Goal: Contribute content: Add original content to the website for others to see

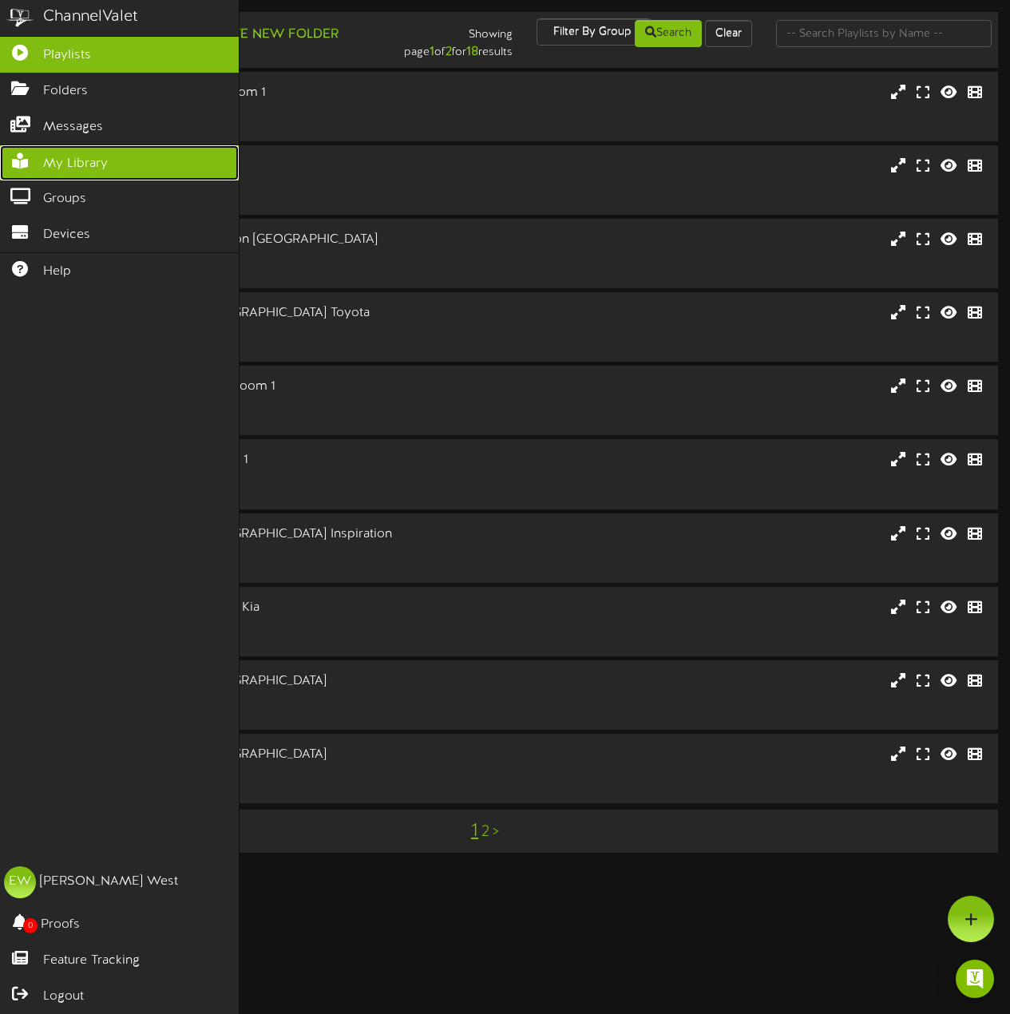
click at [54, 176] on link "My Library" at bounding box center [119, 163] width 239 height 36
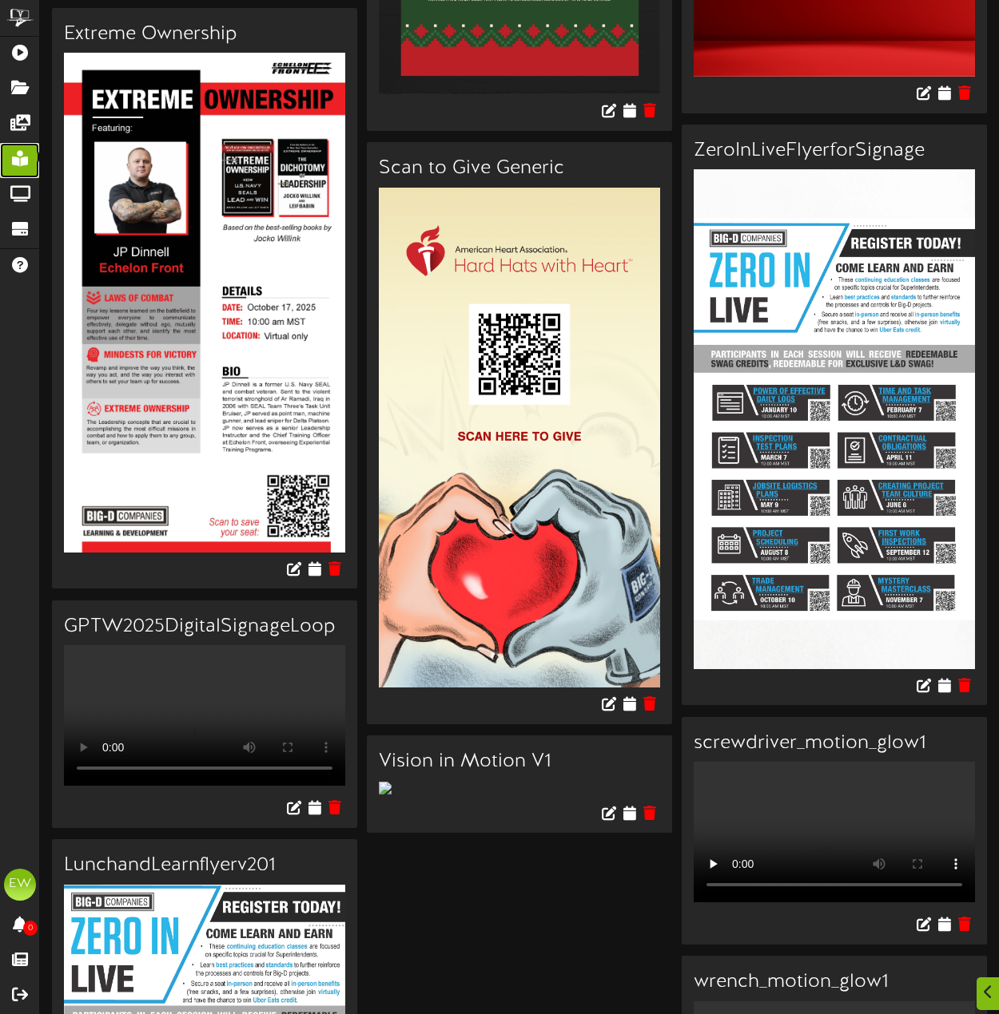
scroll to position [3115, 0]
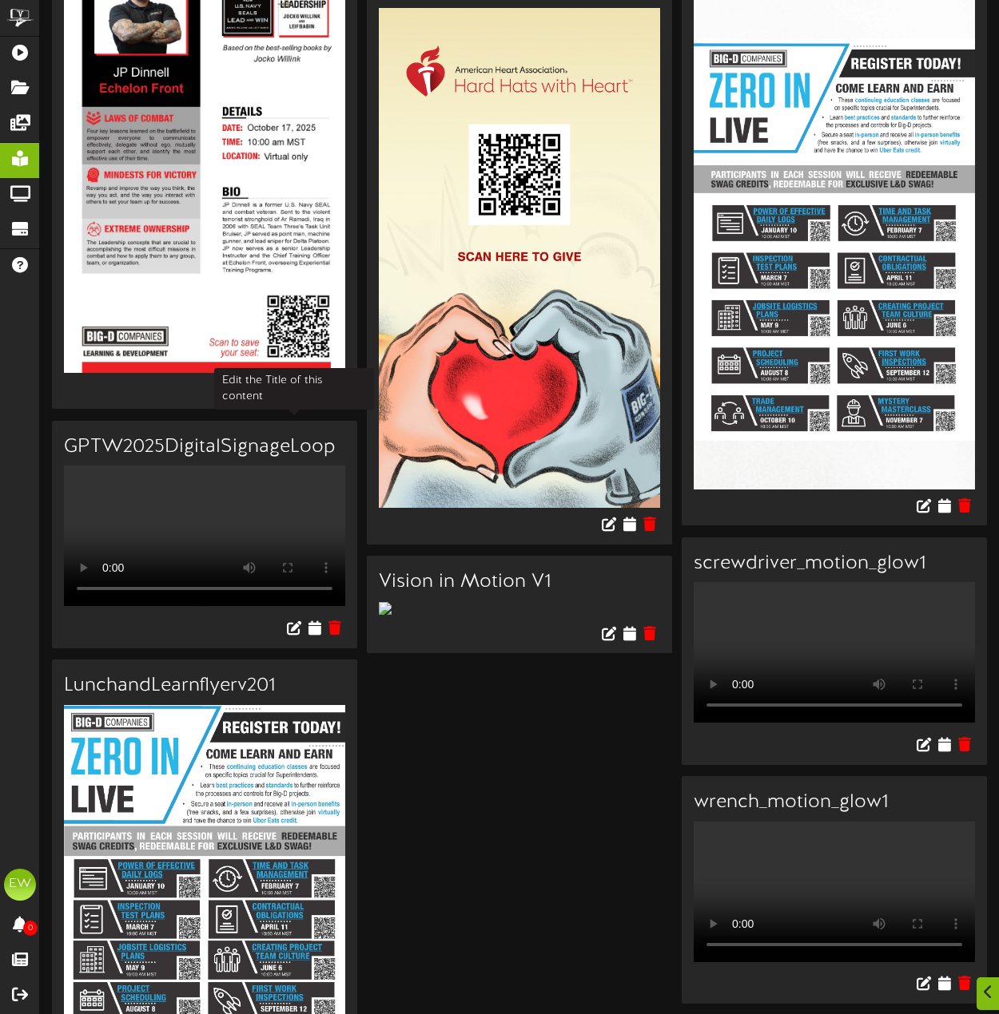
click at [287, 397] on icon at bounding box center [294, 388] width 18 height 18
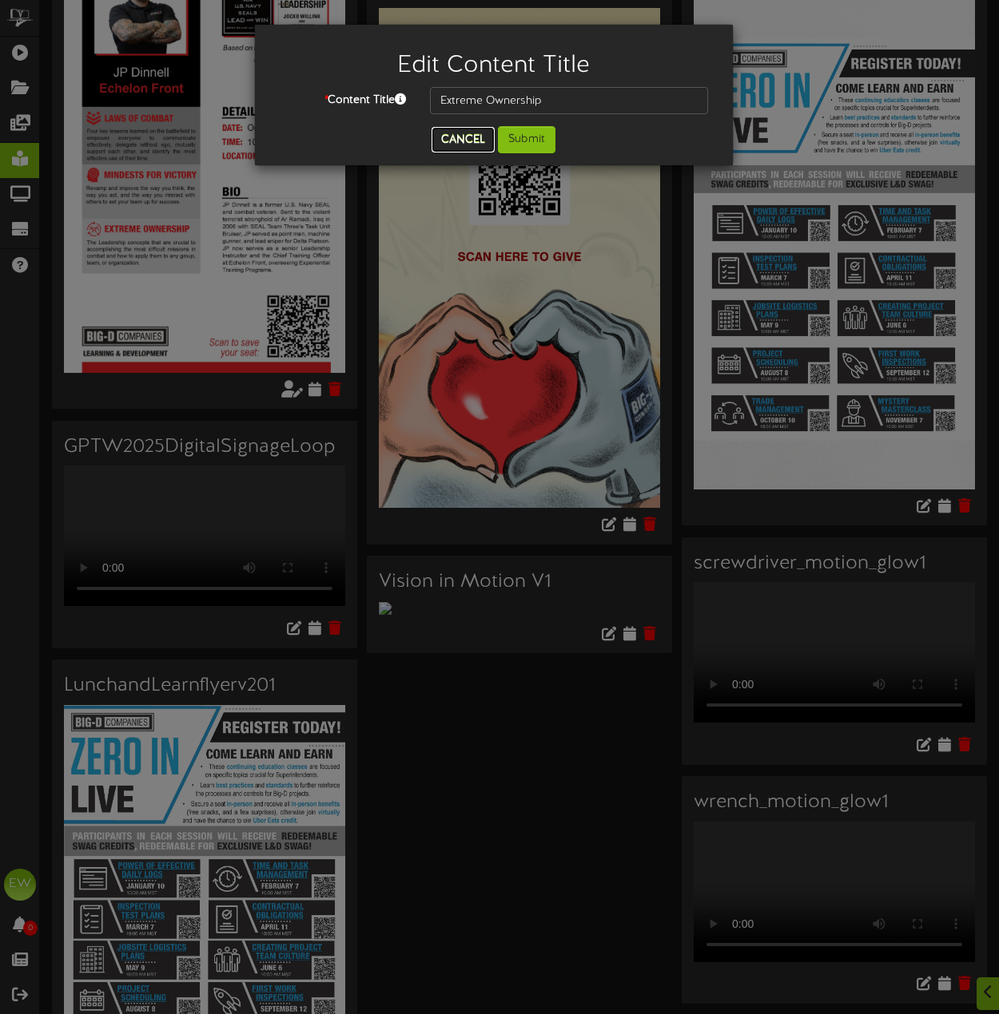
click at [468, 136] on button "Cancel" at bounding box center [462, 140] width 63 height 26
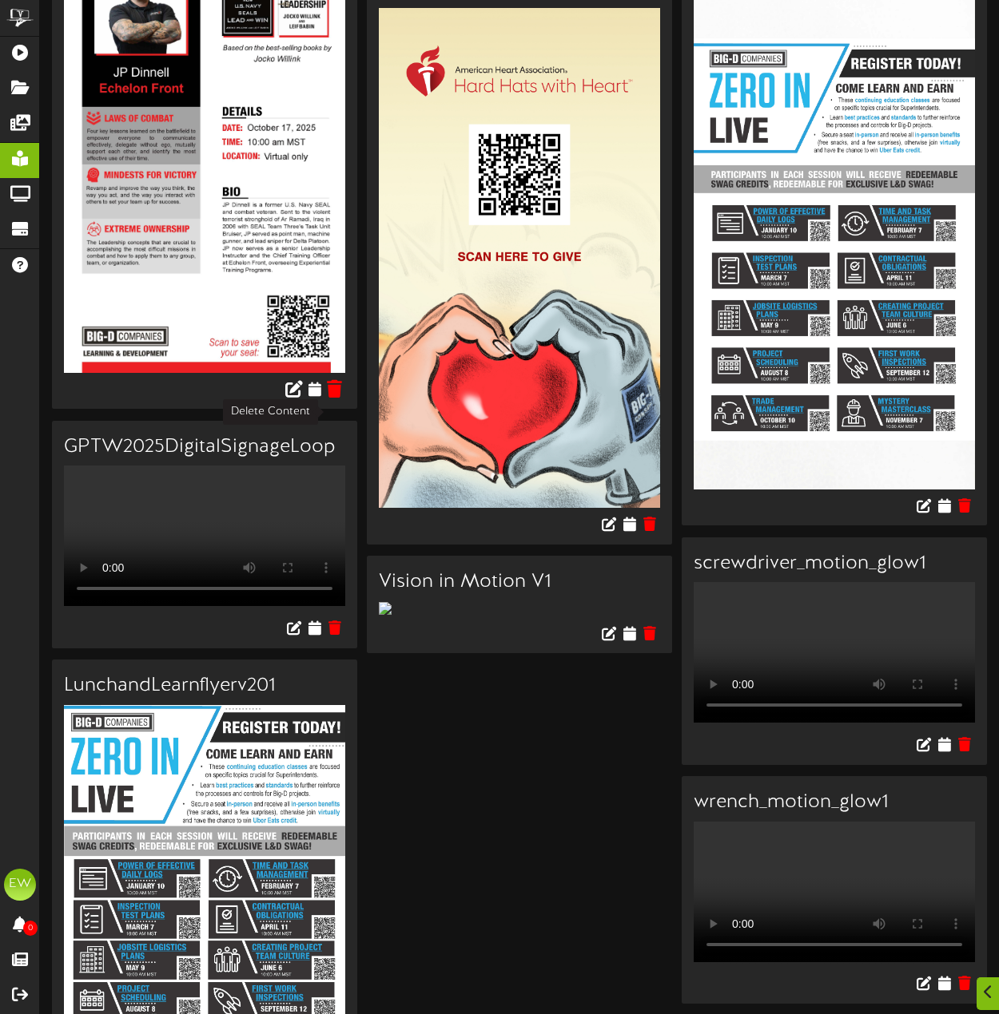
click at [332, 397] on icon at bounding box center [334, 388] width 15 height 18
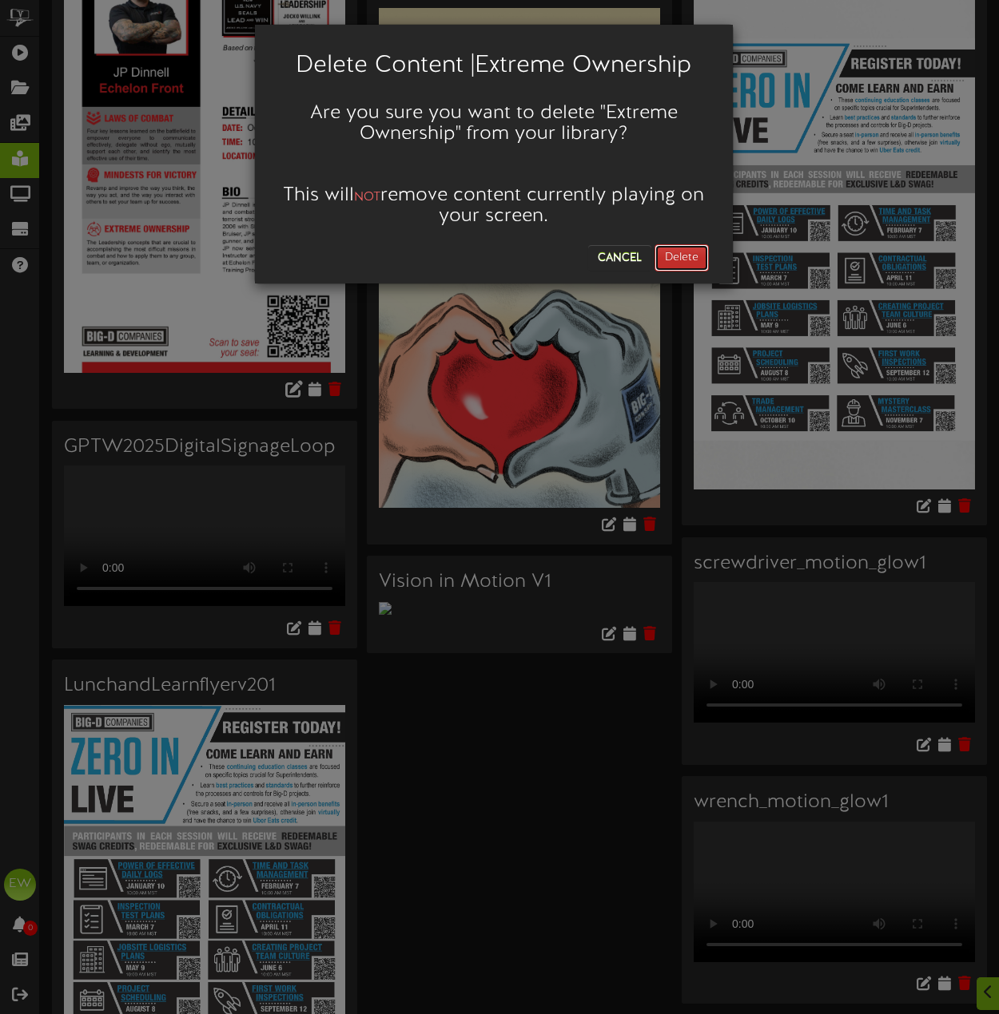
click at [673, 258] on button "Delete" at bounding box center [681, 257] width 54 height 27
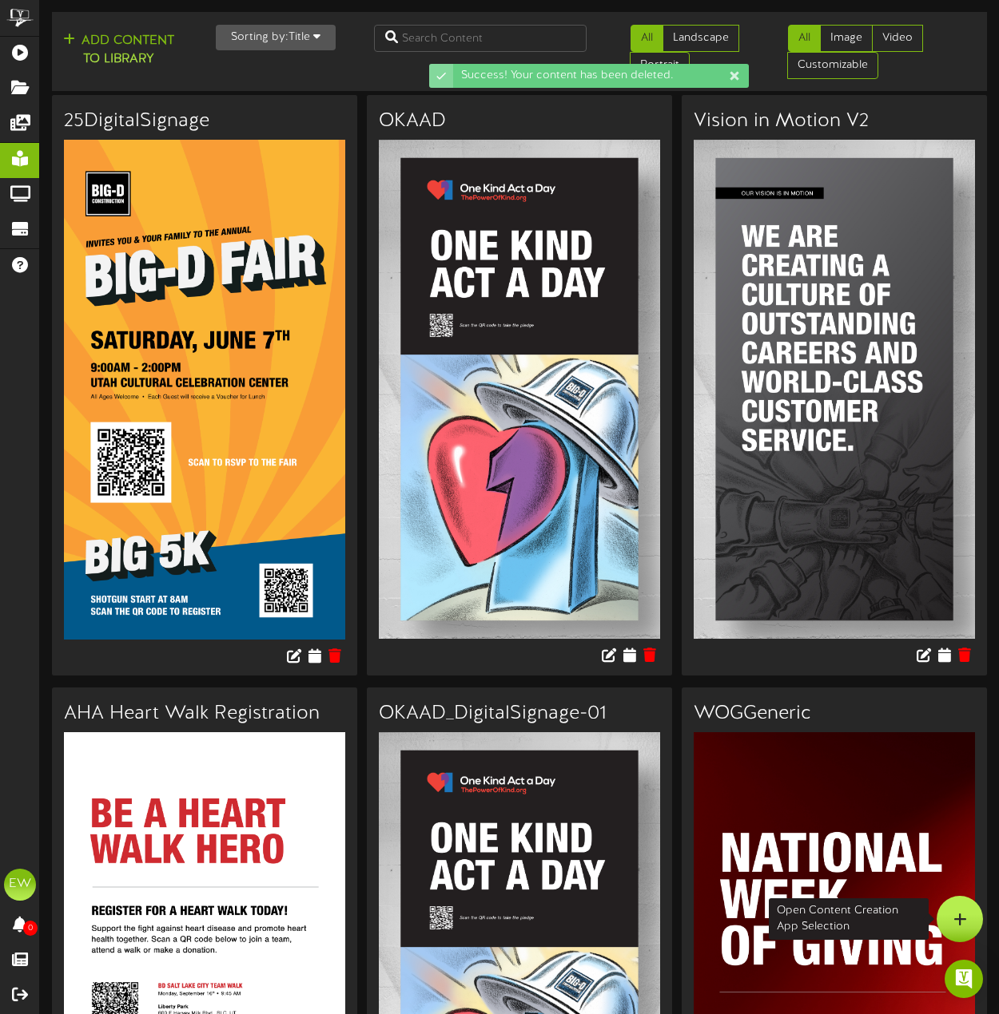
click at [957, 923] on icon at bounding box center [960, 919] width 14 height 14
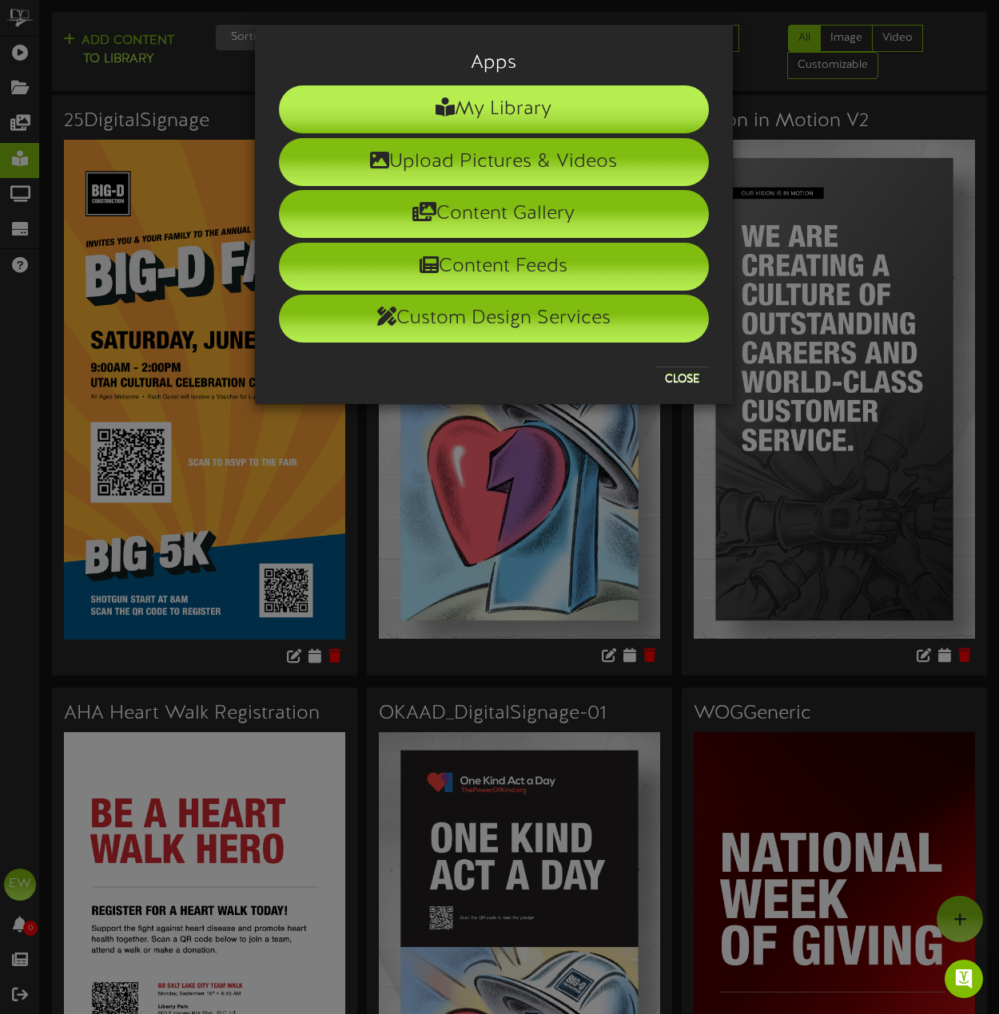
click at [542, 106] on li "My Library" at bounding box center [494, 109] width 430 height 48
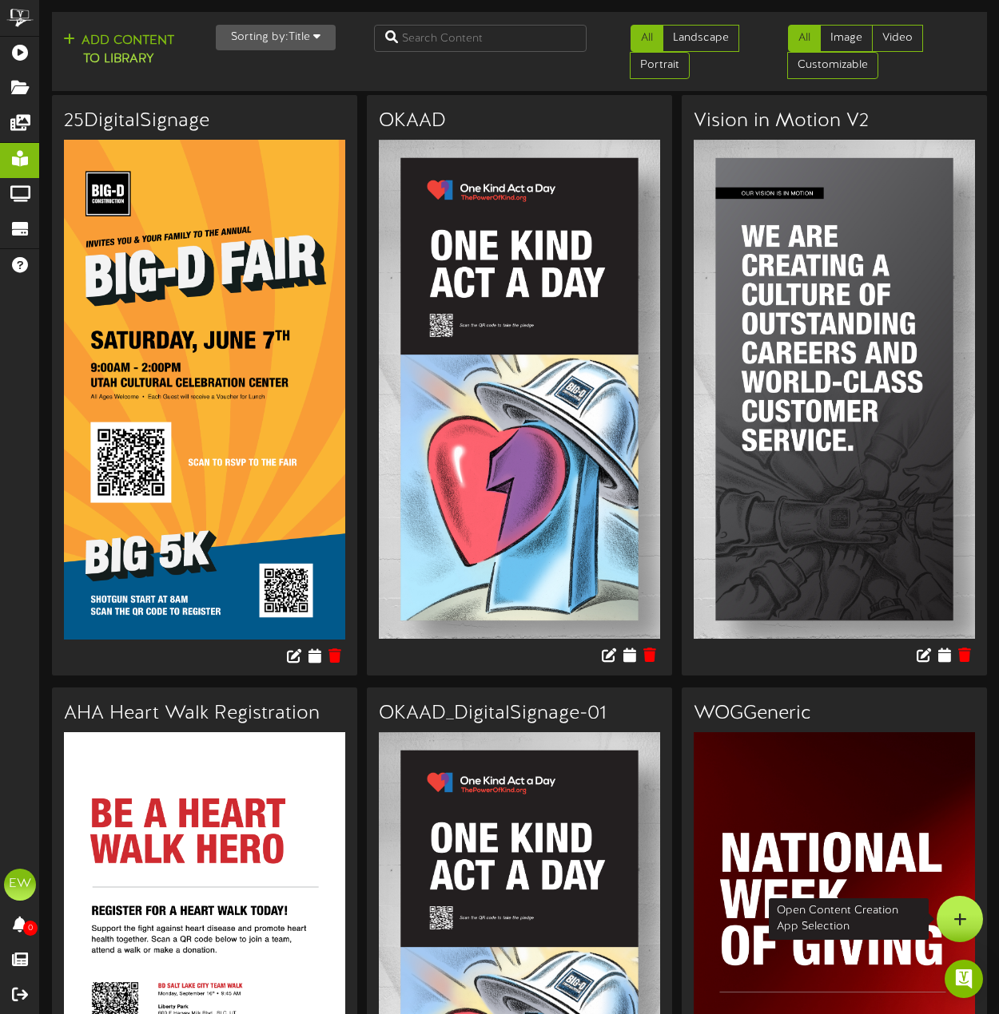
click at [955, 908] on div at bounding box center [959, 919] width 46 height 46
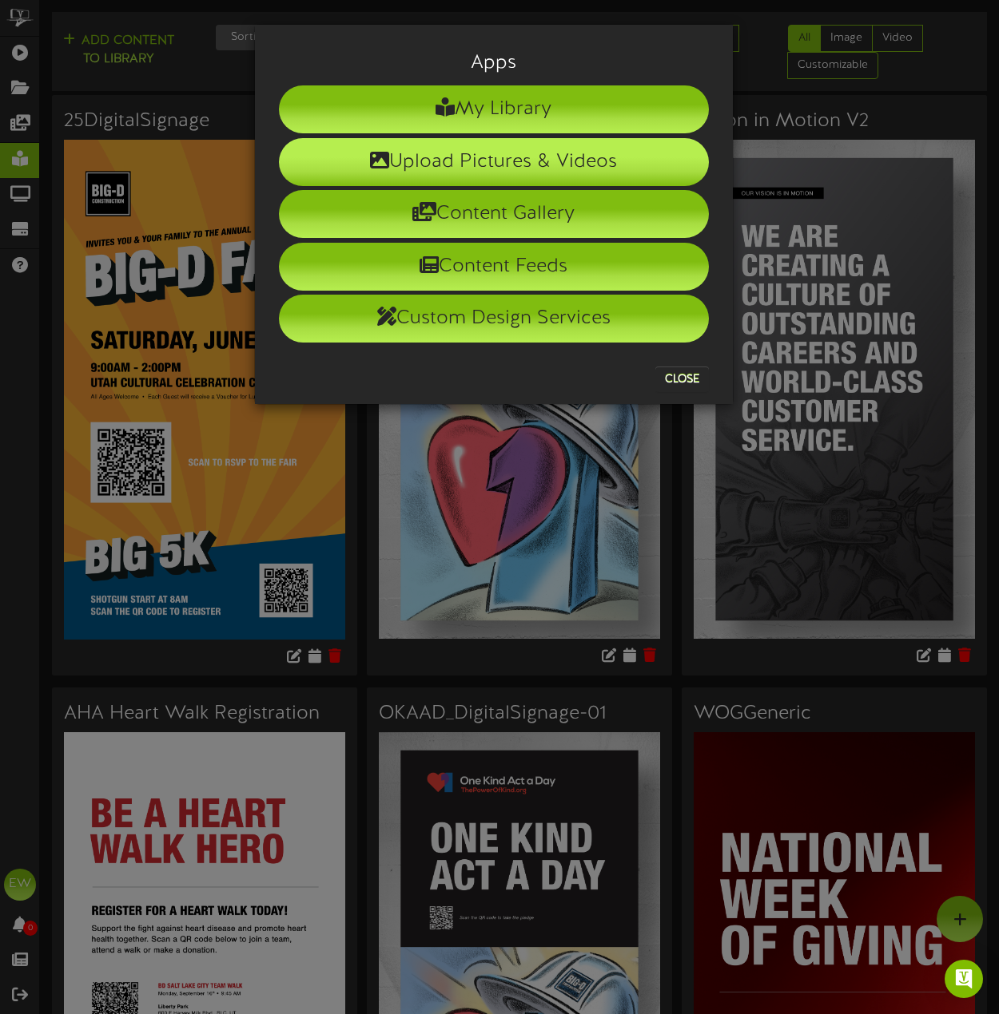
click at [510, 177] on li "Upload Pictures & Videos" at bounding box center [494, 162] width 430 height 48
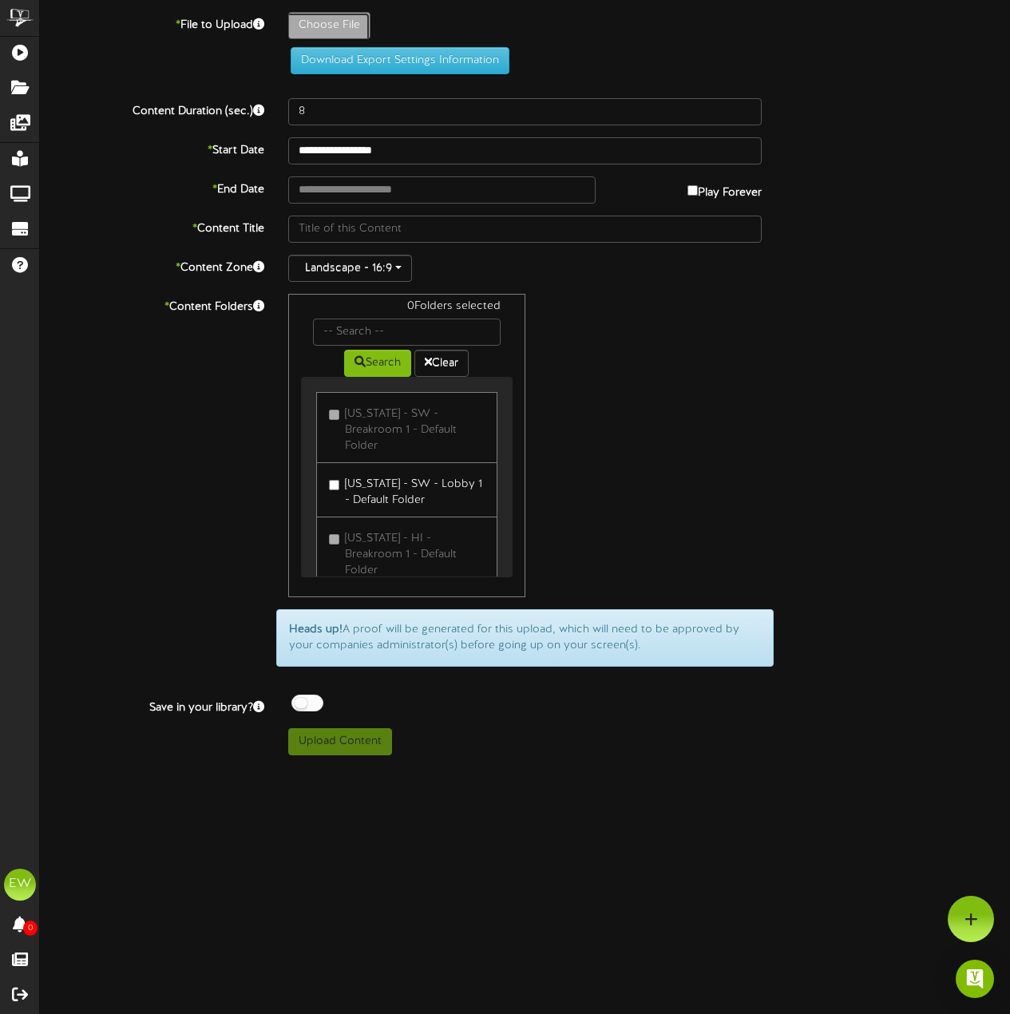
type input "**********"
type input "EchelonFrontTraining_DigitalSignage"
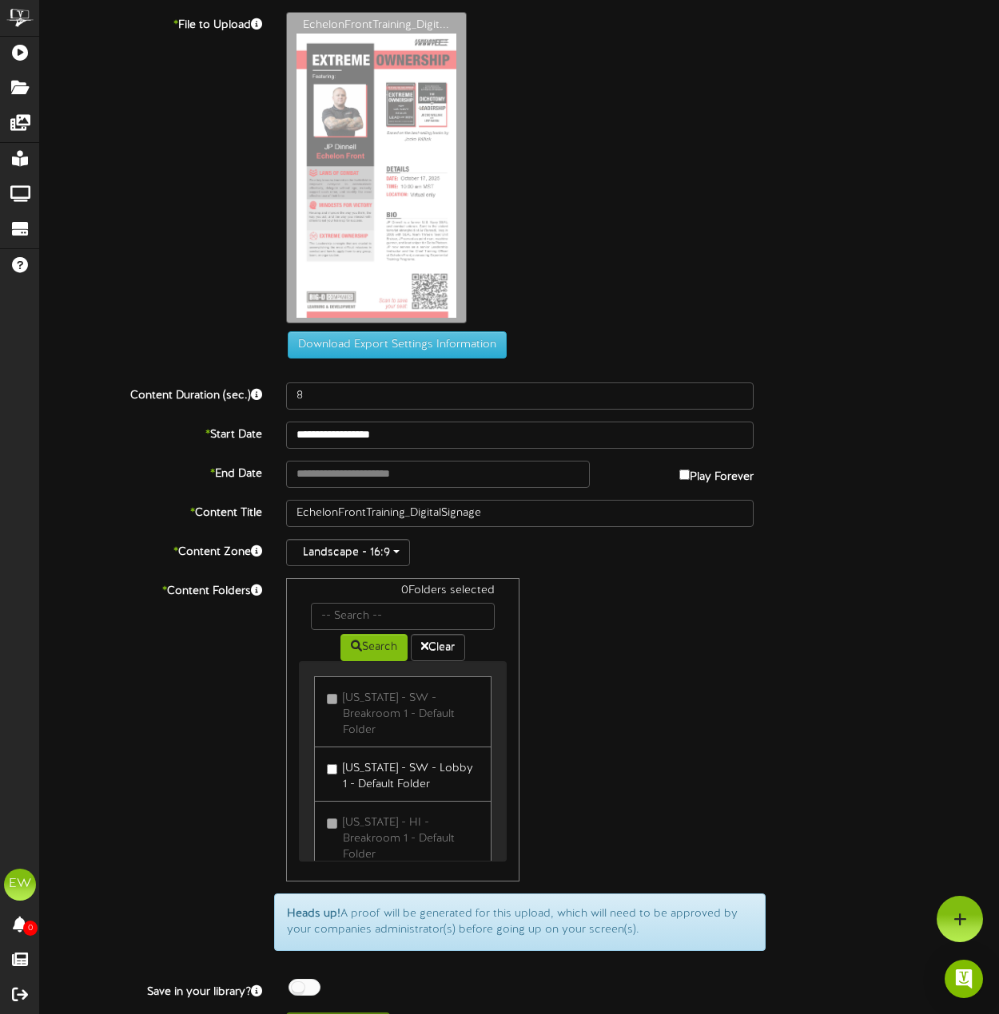
click at [731, 586] on div "0 Folders selected Search Clear [US_STATE] - SW - Breakroom 1 - Default Folder" at bounding box center [519, 730] width 491 height 304
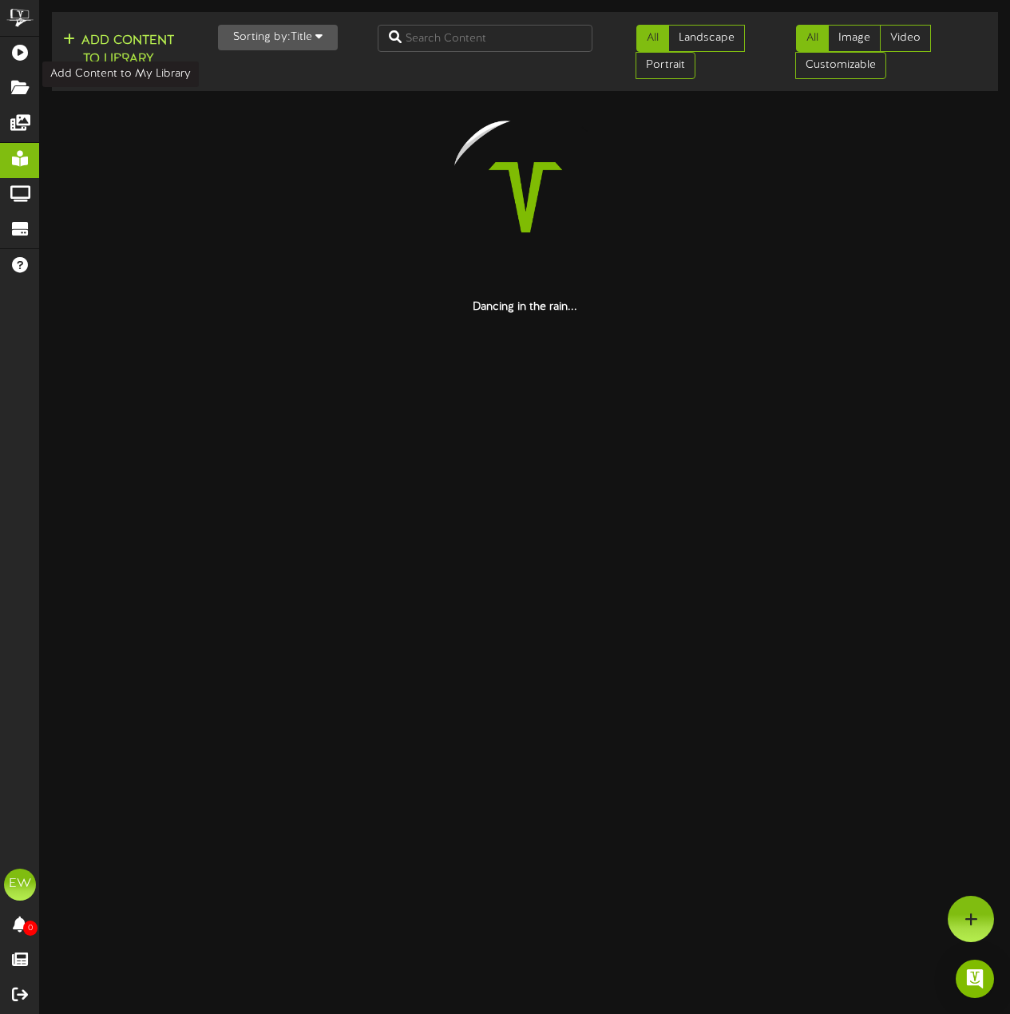
click at [153, 50] on button "Add Content to Library" at bounding box center [118, 50] width 121 height 38
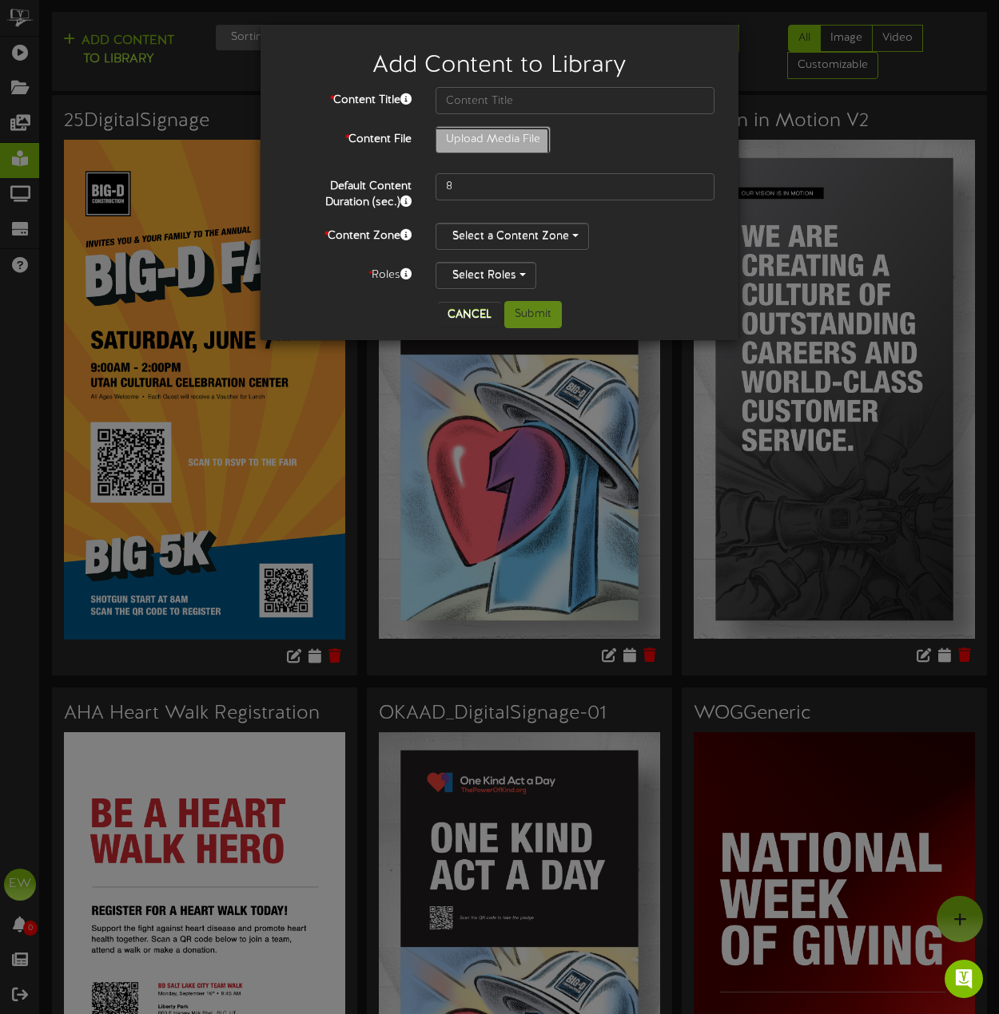
type input "**********"
click at [494, 101] on input "EchelonFrontTraining_DigitalSignage" at bounding box center [574, 100] width 279 height 27
type input "Extreme Ownership"
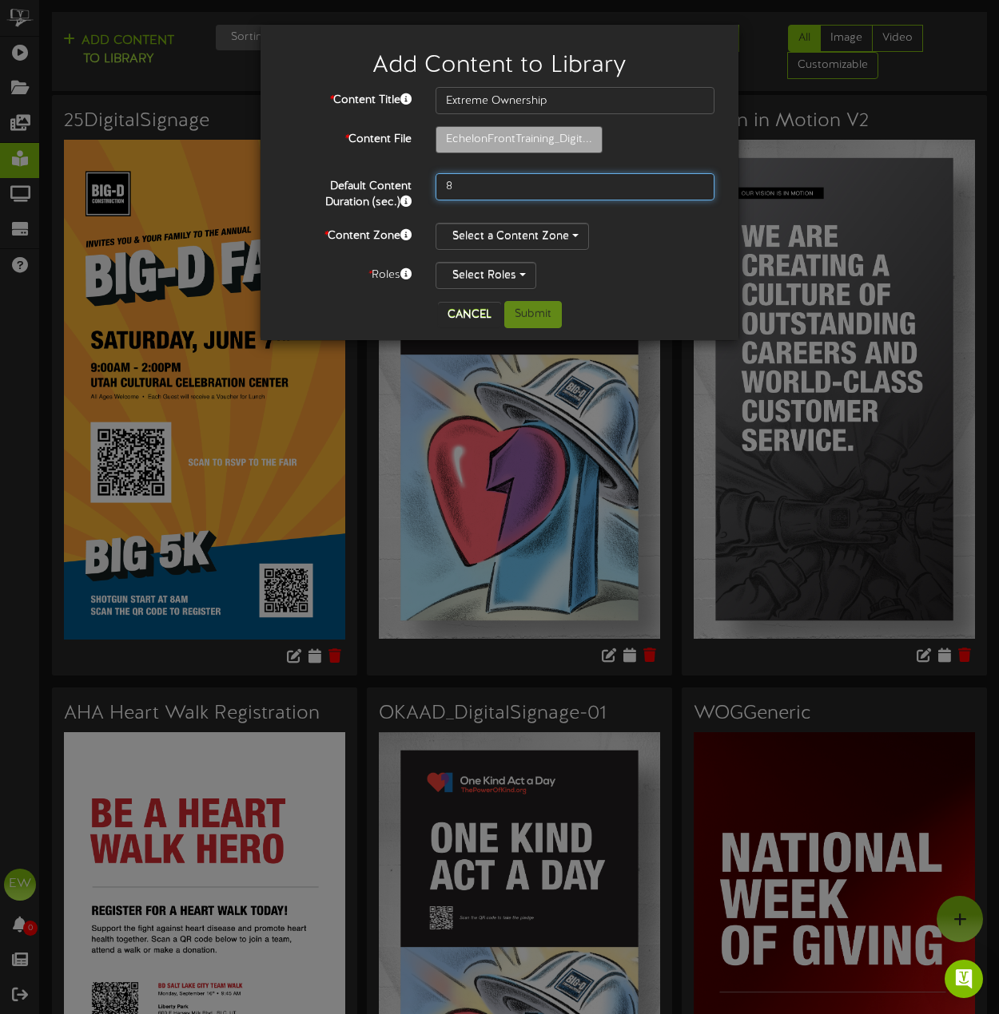
click at [452, 187] on input "8" at bounding box center [574, 186] width 279 height 27
type input "1800"
type input "**********"
type input "EODigitalSignage"
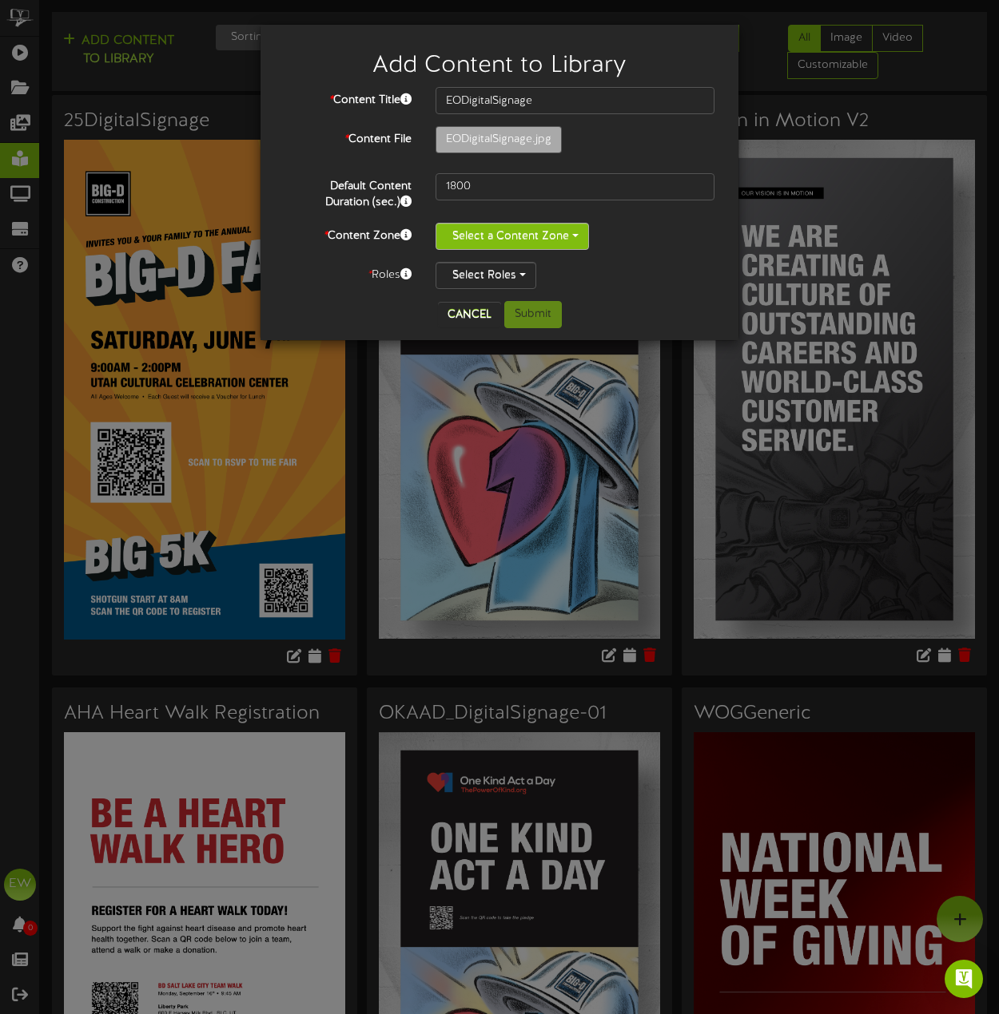
click at [494, 237] on button "Select a Content Zone" at bounding box center [511, 236] width 153 height 27
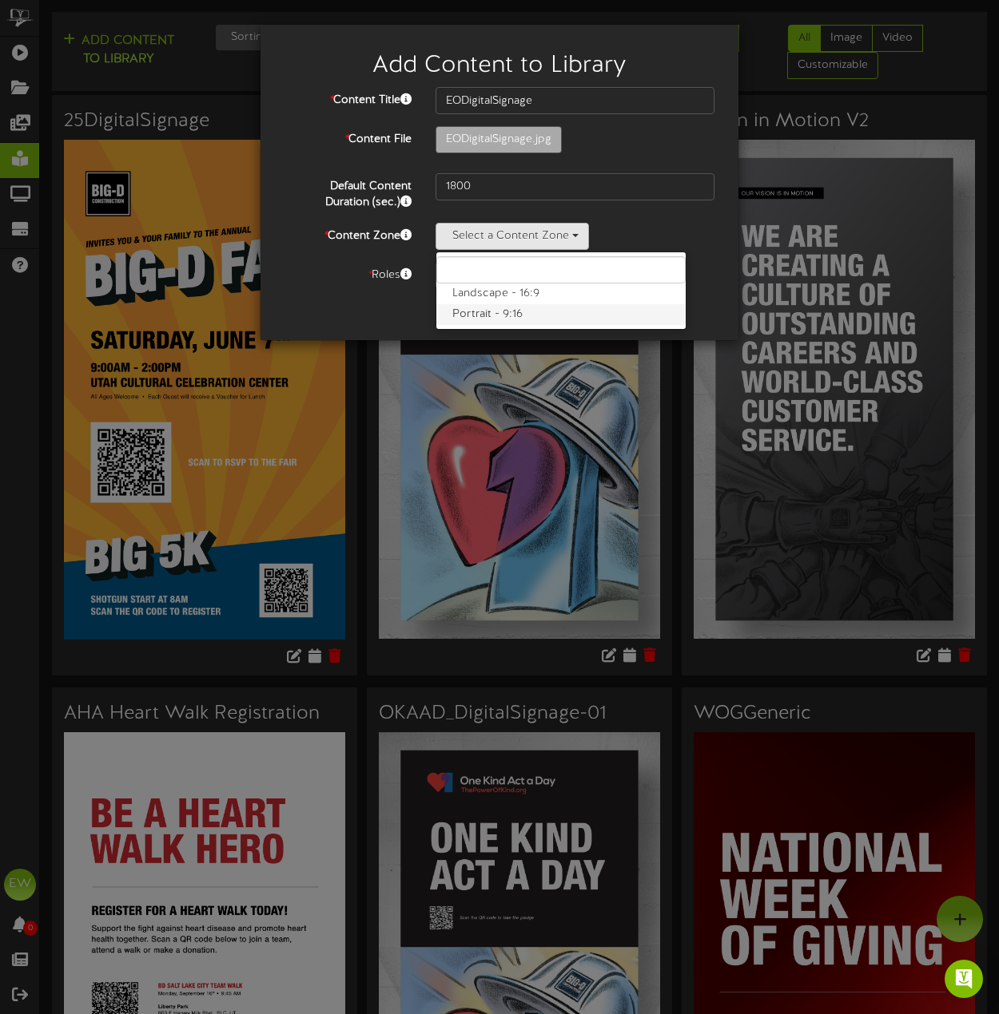
click at [487, 310] on label "Portrait - 9:16" at bounding box center [560, 314] width 249 height 21
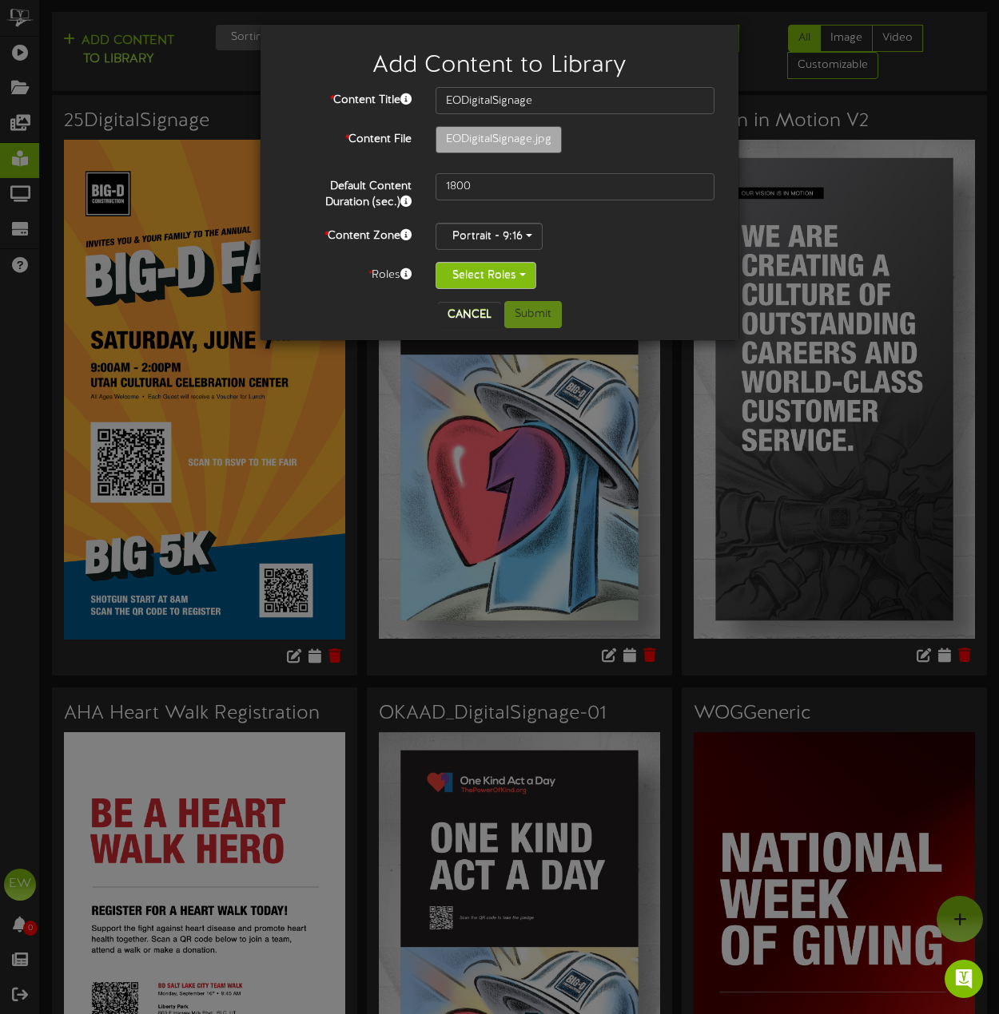
click at [482, 280] on button "Select Roles" at bounding box center [485, 275] width 101 height 27
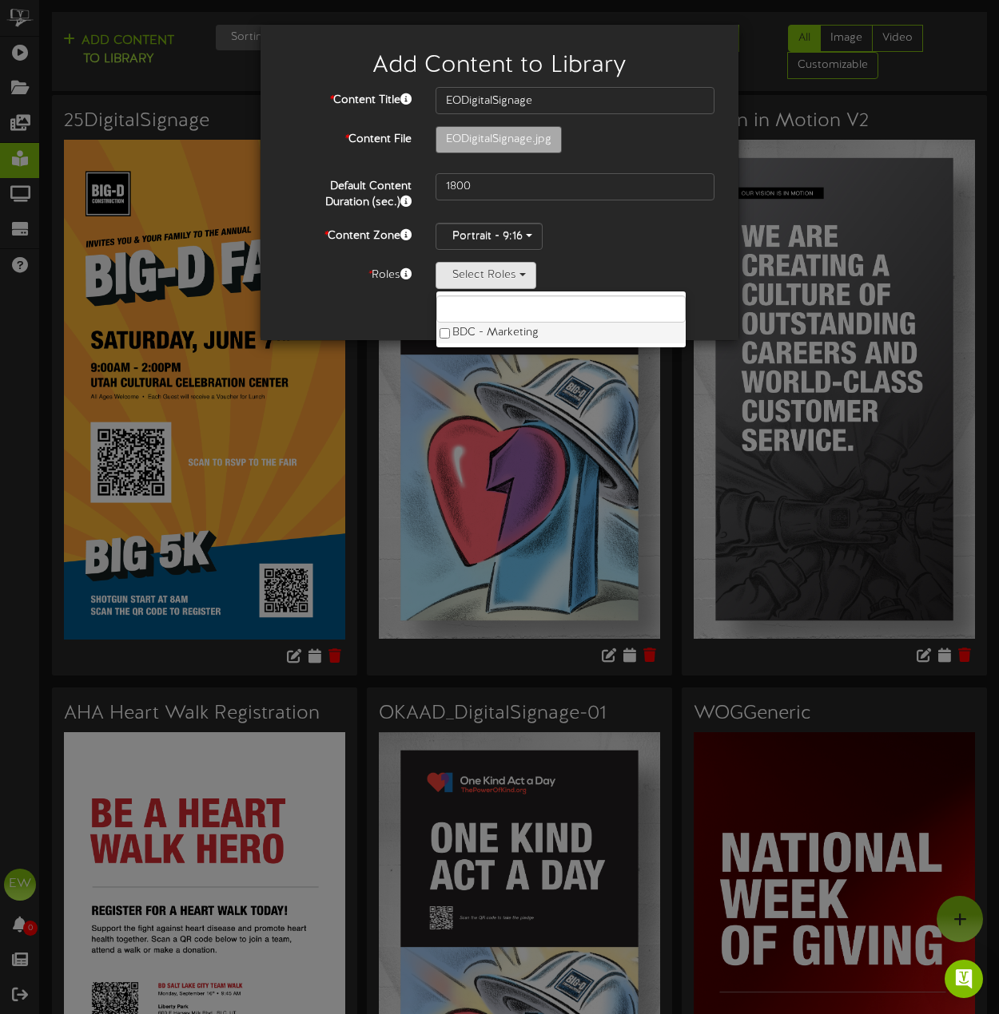
click at [463, 335] on label "BDC - Marketing" at bounding box center [560, 333] width 249 height 21
click at [669, 278] on div "BDC - Marketing BDC - Marketing" at bounding box center [574, 275] width 279 height 27
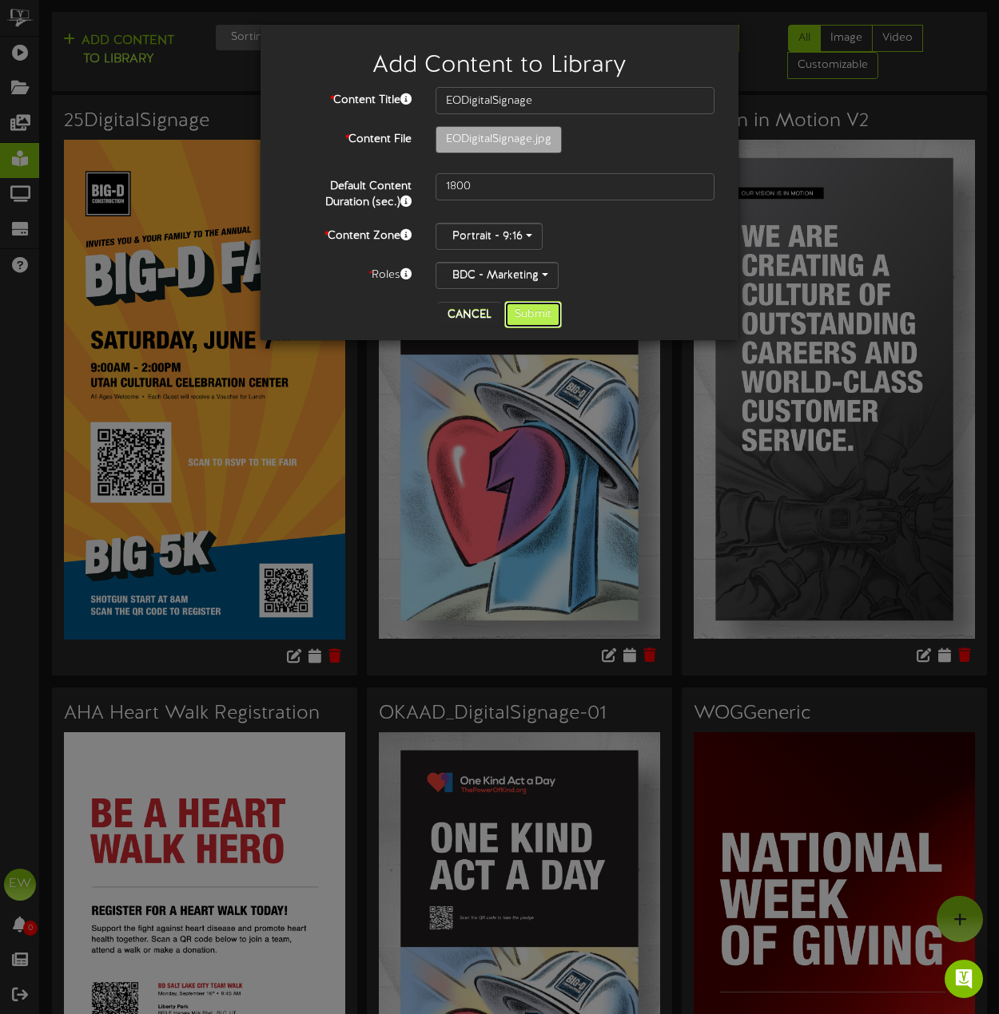
click at [522, 310] on button "Submit" at bounding box center [533, 314] width 58 height 27
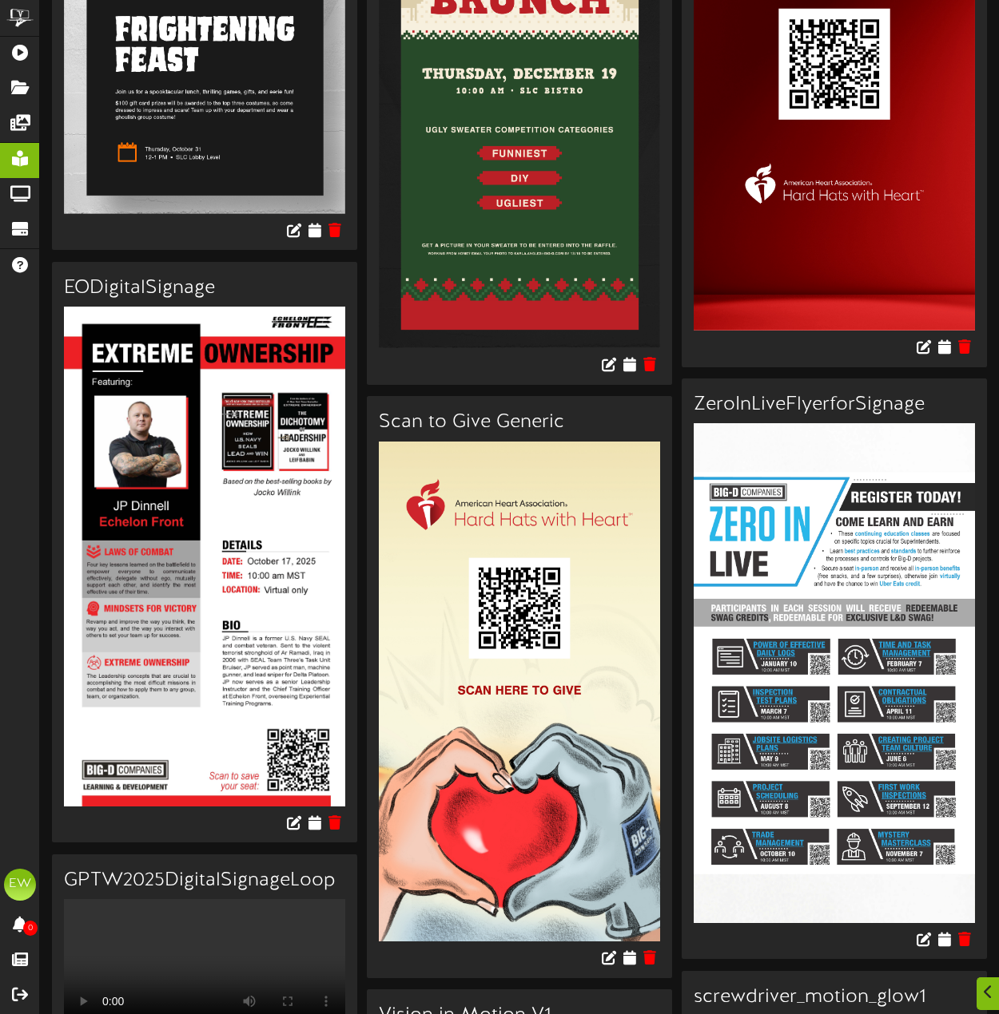
scroll to position [3115, 0]
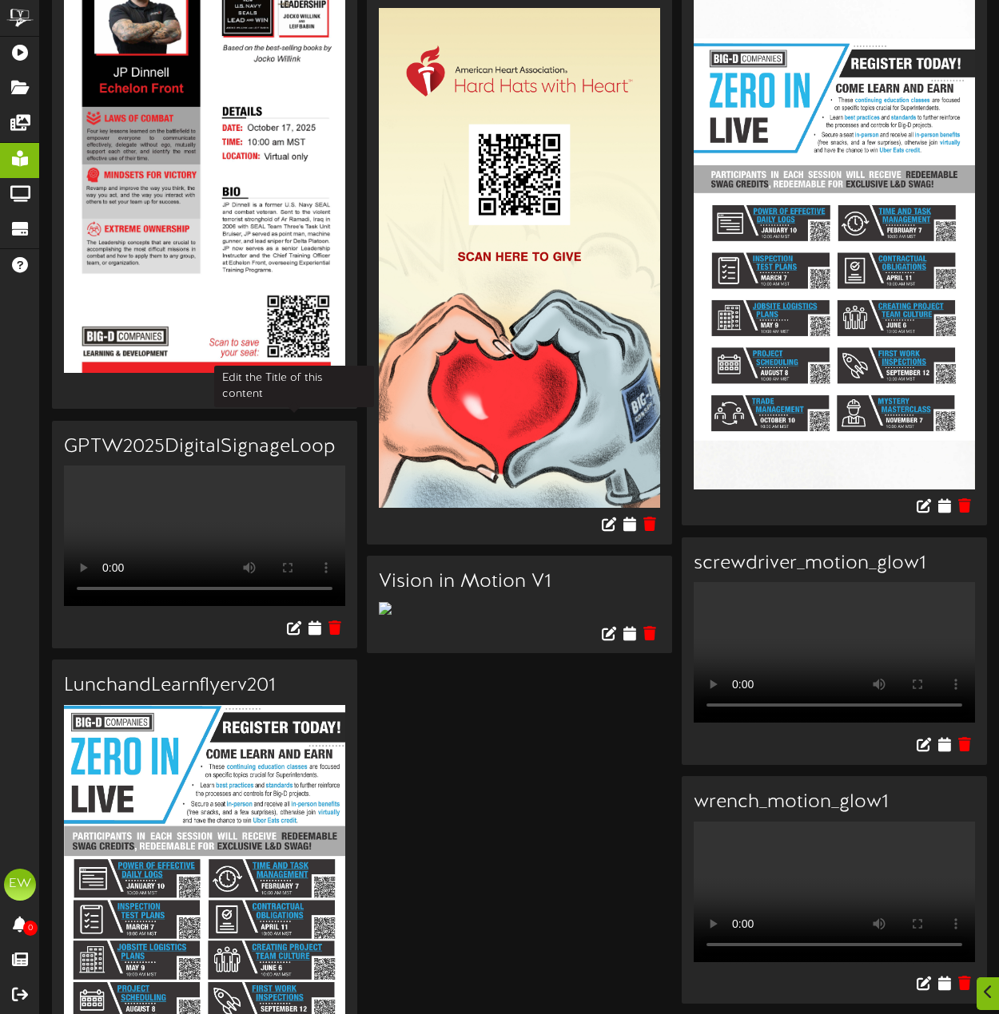
click at [291, 397] on icon at bounding box center [294, 388] width 18 height 18
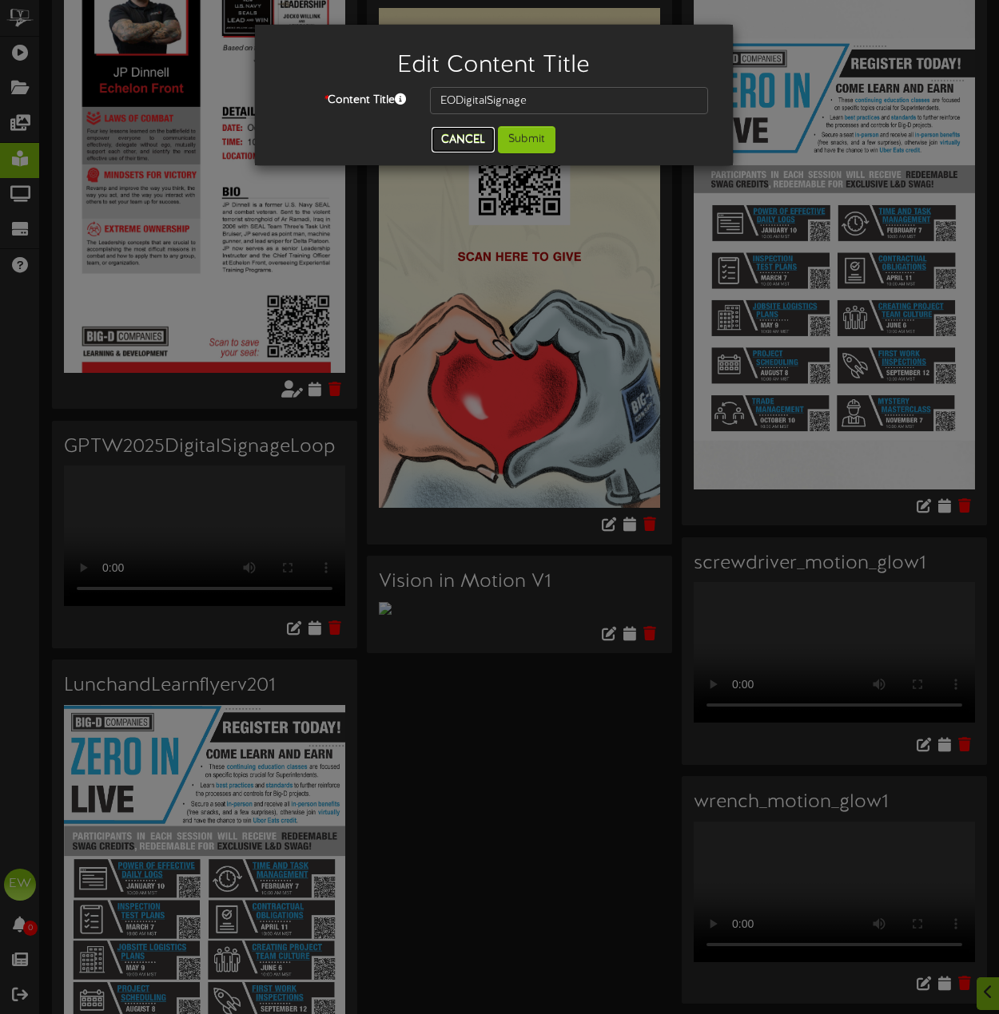
click at [464, 141] on button "Cancel" at bounding box center [462, 140] width 63 height 26
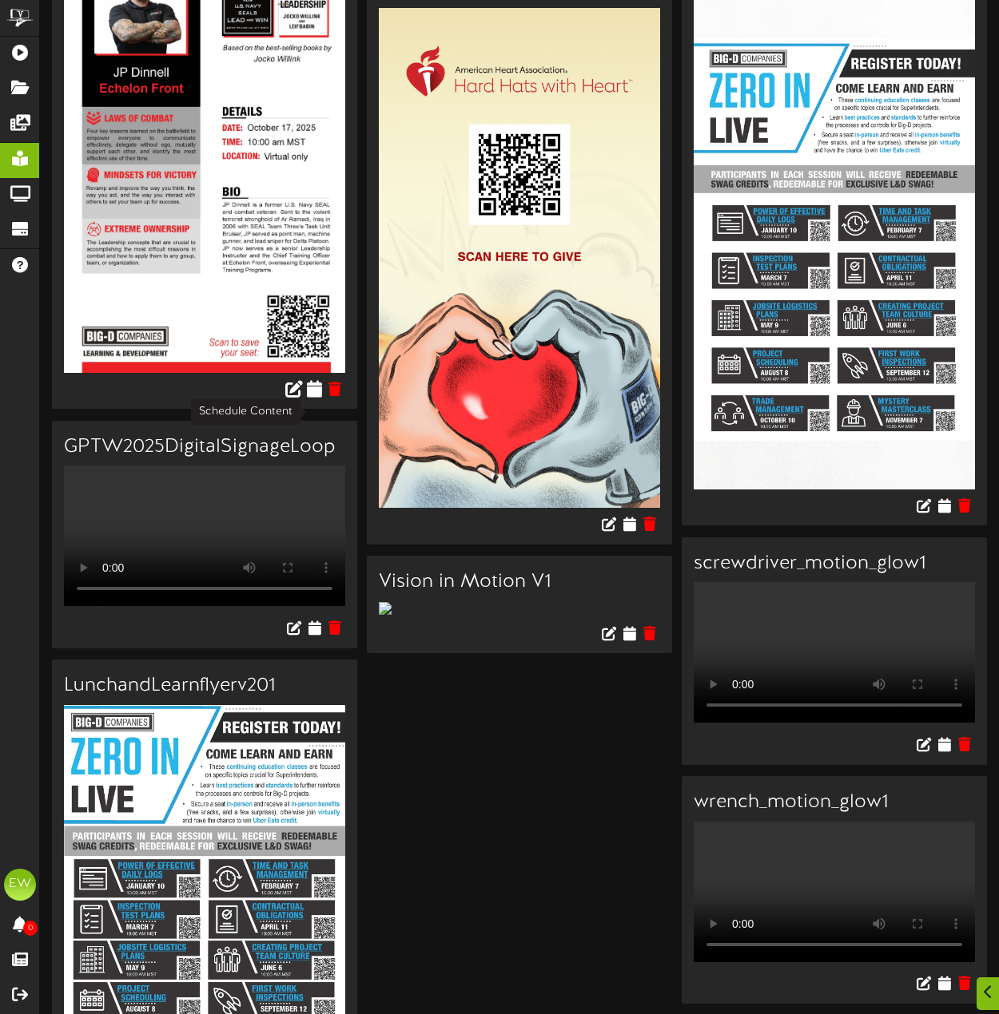
click at [313, 397] on icon at bounding box center [314, 388] width 15 height 18
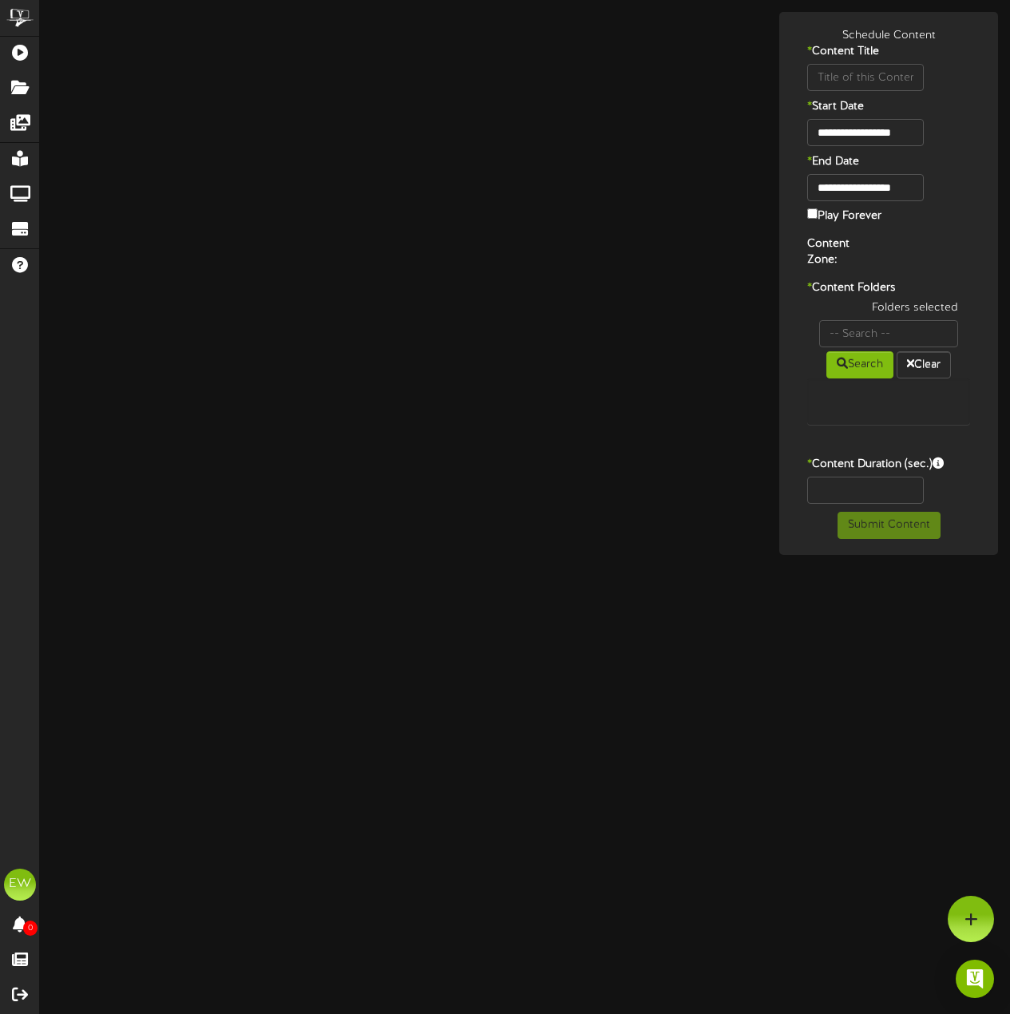
type input "EODigitalSignage"
type input "8"
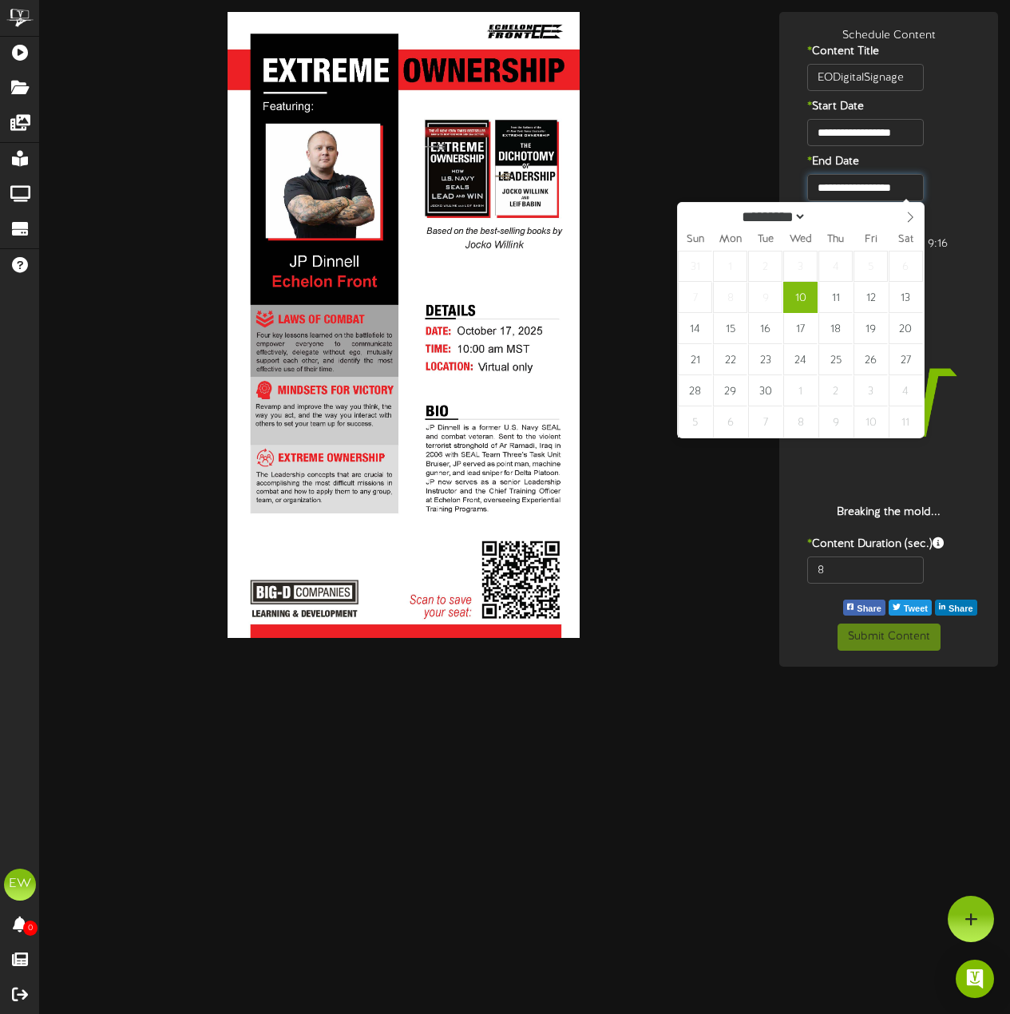
click at [868, 188] on input "**********" at bounding box center [866, 187] width 116 height 27
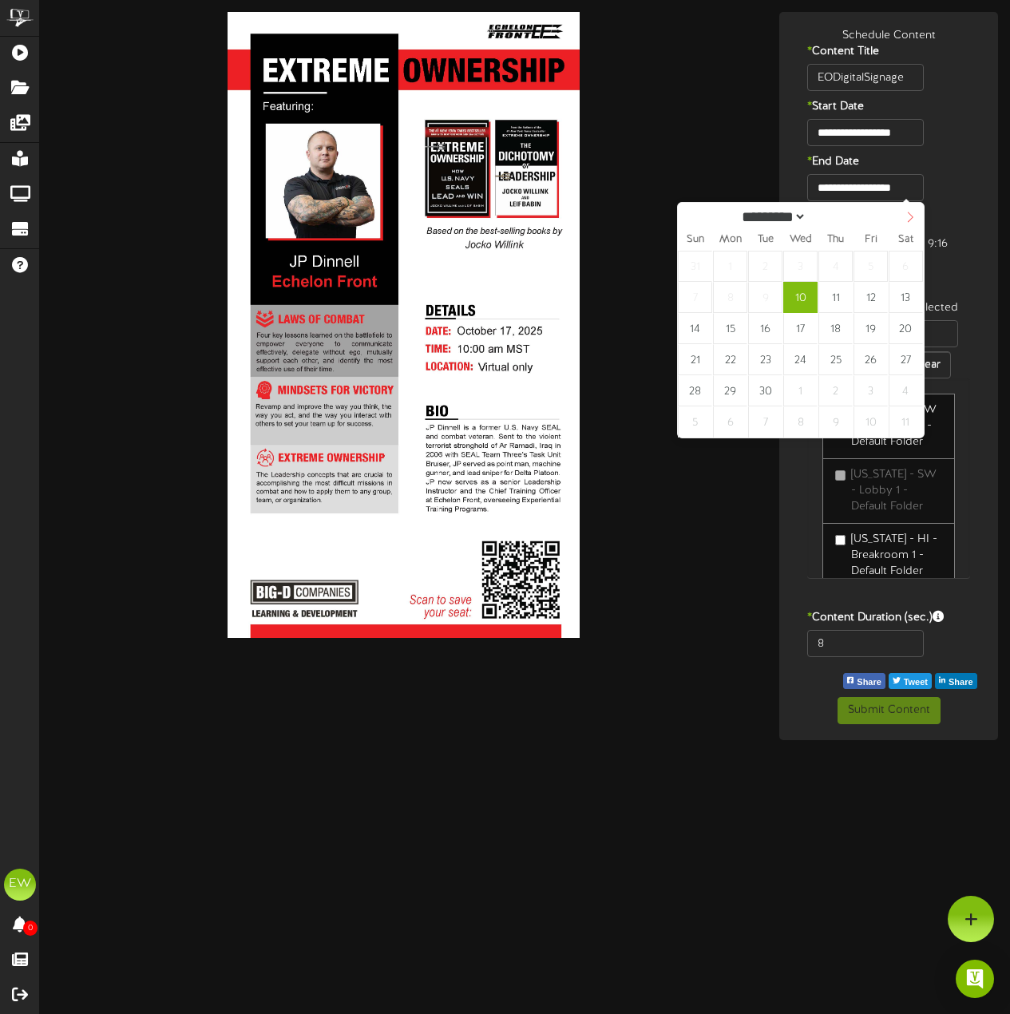
select select "*"
click at [900, 223] on span at bounding box center [910, 216] width 27 height 27
type input "**********"
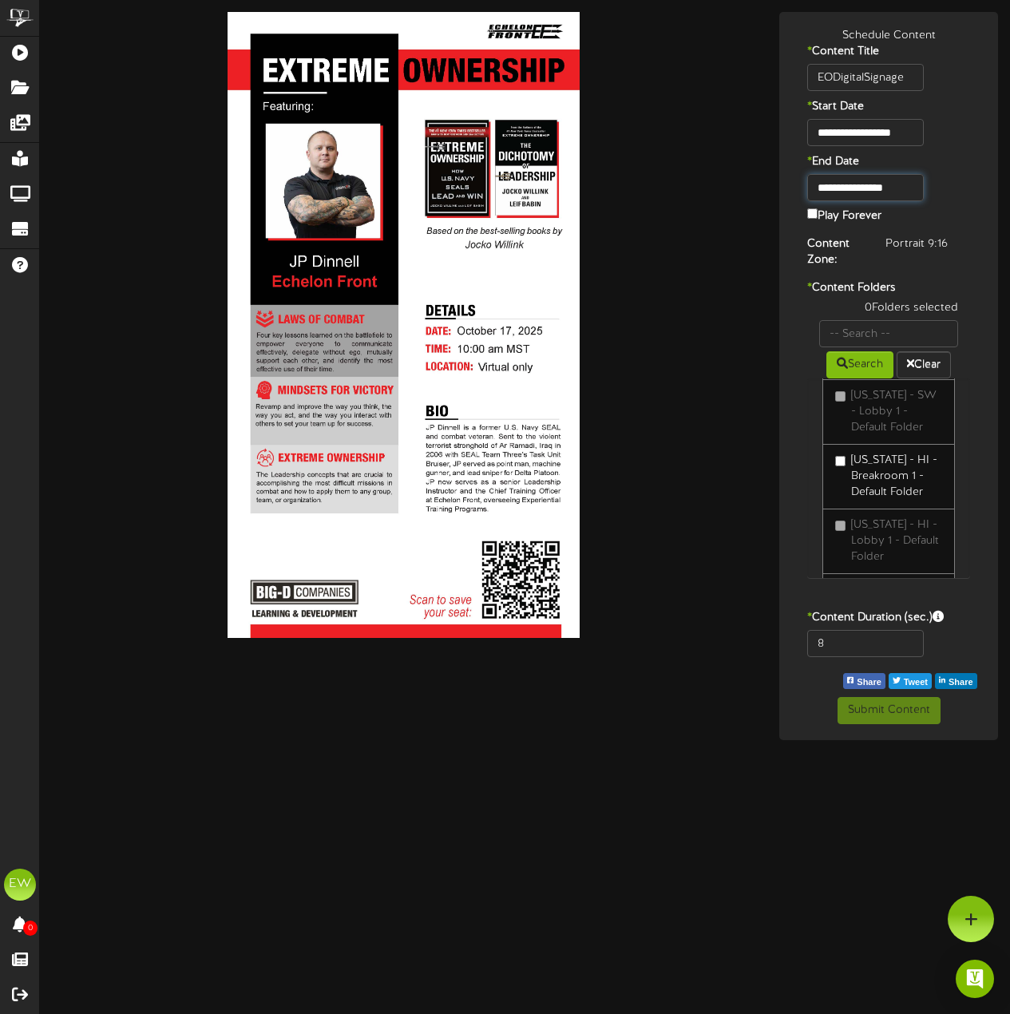
scroll to position [240, 0]
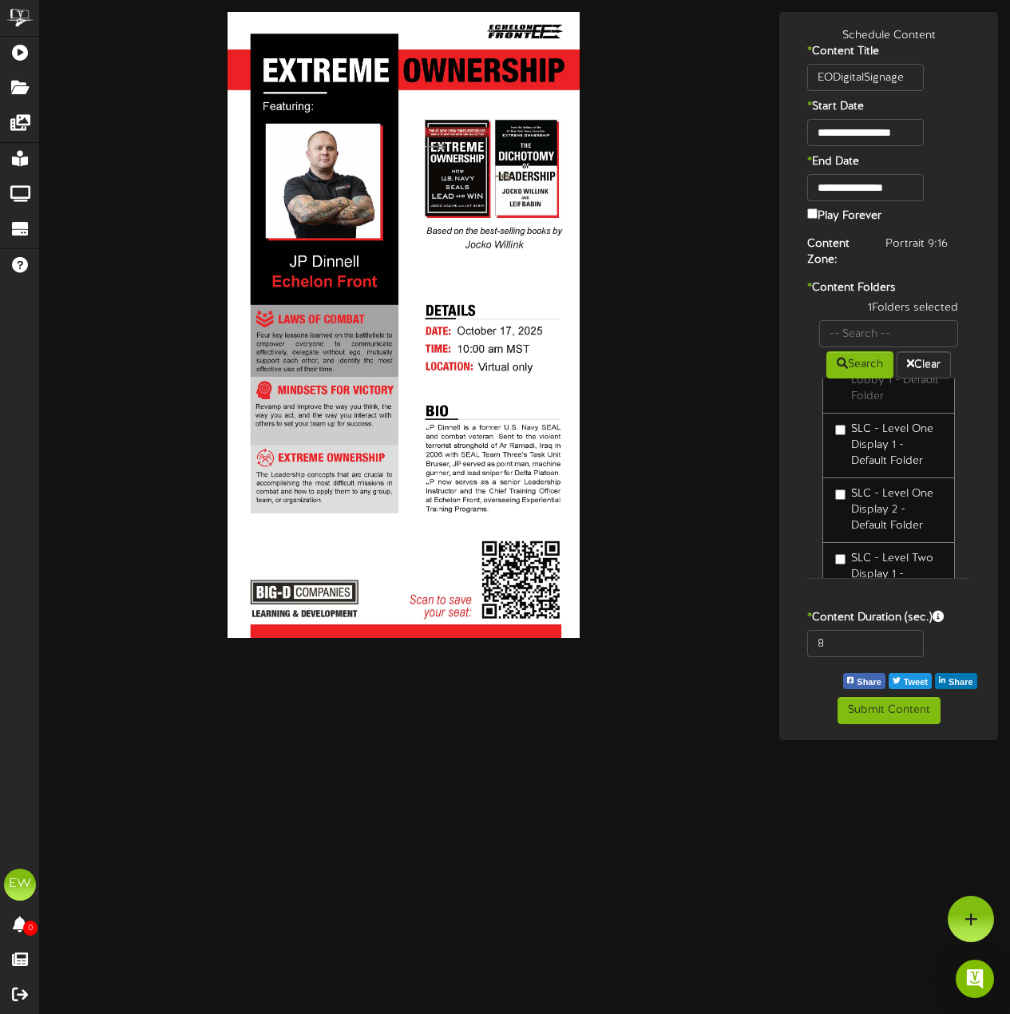
click at [834, 494] on link "SLC - Level One Display 2 - Default Folder" at bounding box center [889, 511] width 133 height 66
click at [843, 636] on input "8" at bounding box center [866, 643] width 116 height 27
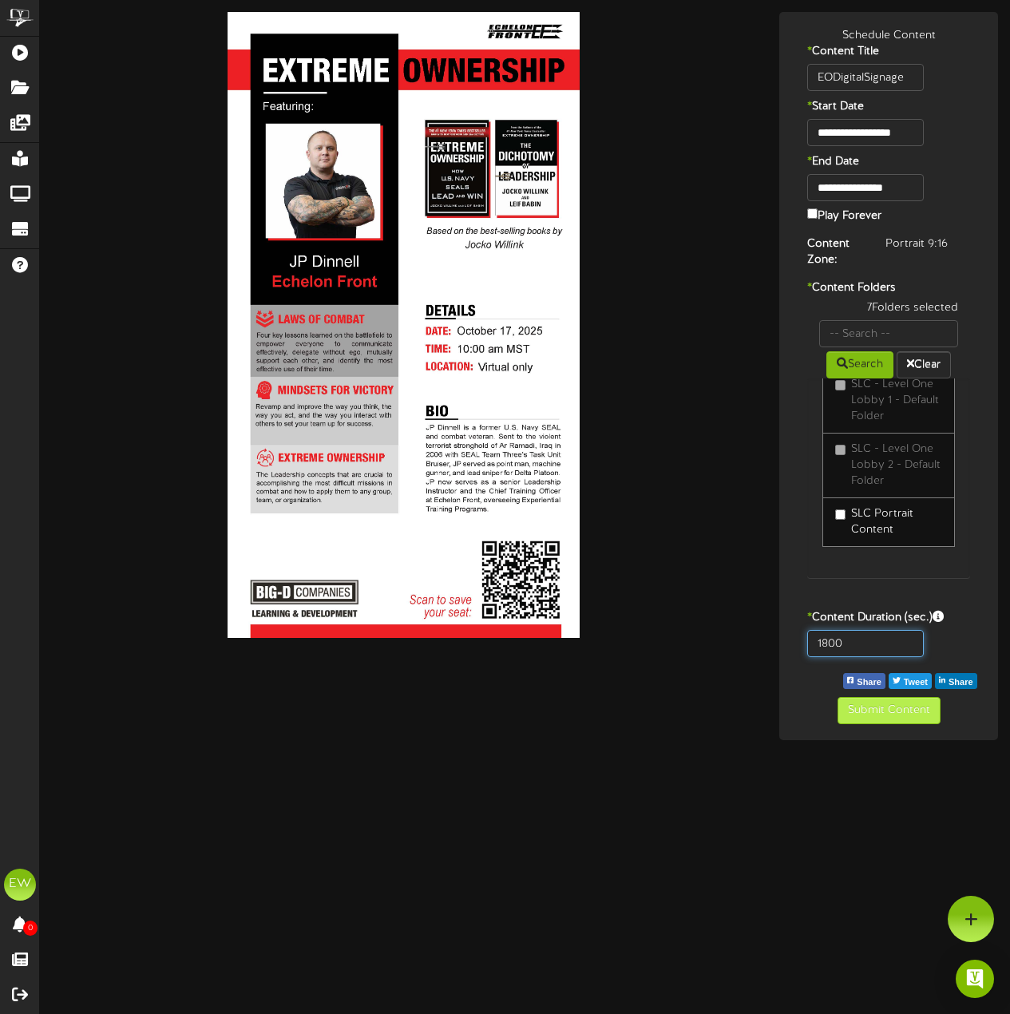
type input "1800"
click at [890, 707] on button "Submit Content" at bounding box center [889, 710] width 103 height 27
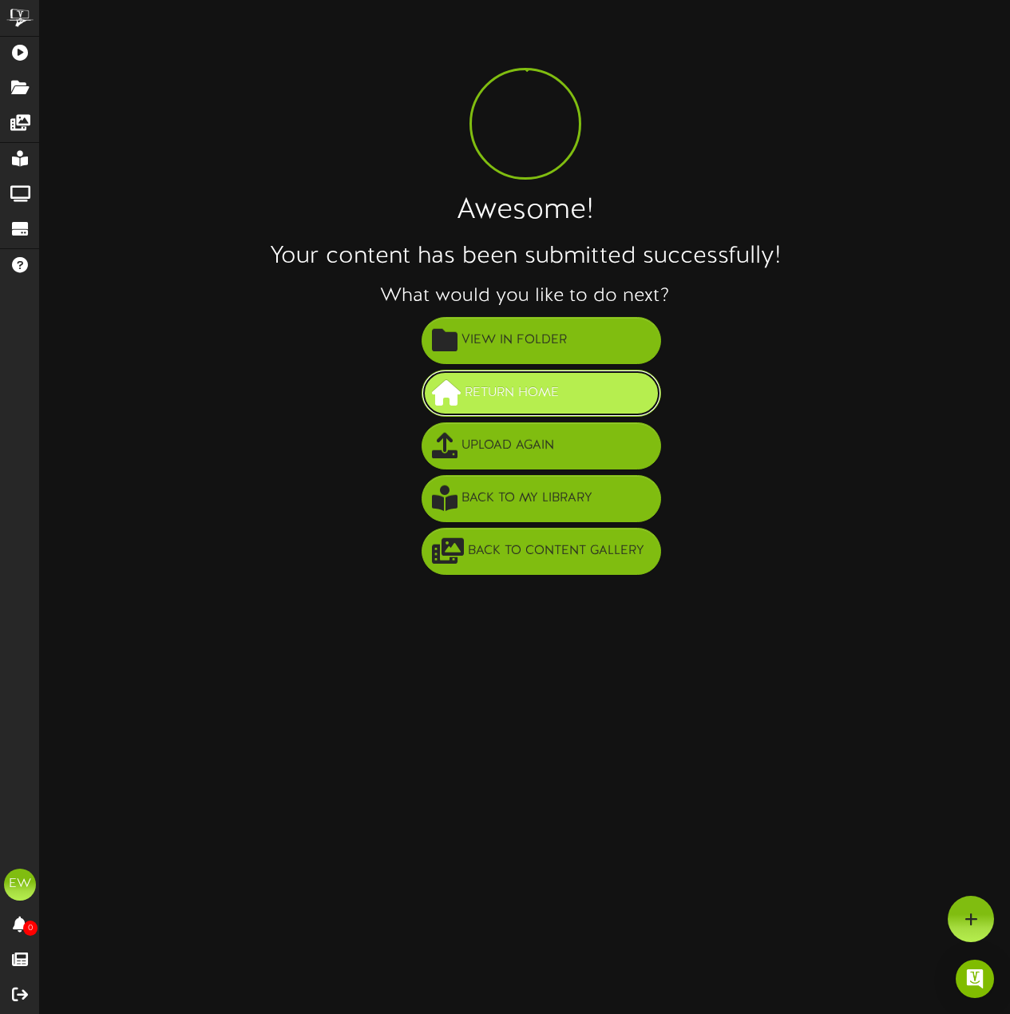
click at [587, 393] on button "Return Home" at bounding box center [542, 393] width 240 height 47
